Goal: Transaction & Acquisition: Book appointment/travel/reservation

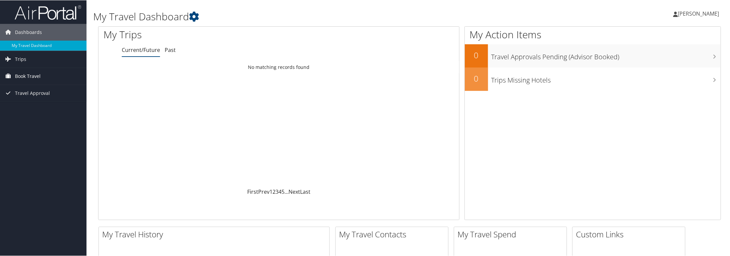
click at [18, 75] on span "Book Travel" at bounding box center [28, 76] width 26 height 17
click at [27, 107] on link "Book/Manage Online Trips" at bounding box center [43, 109] width 87 height 10
